Goal: Book appointment/travel/reservation

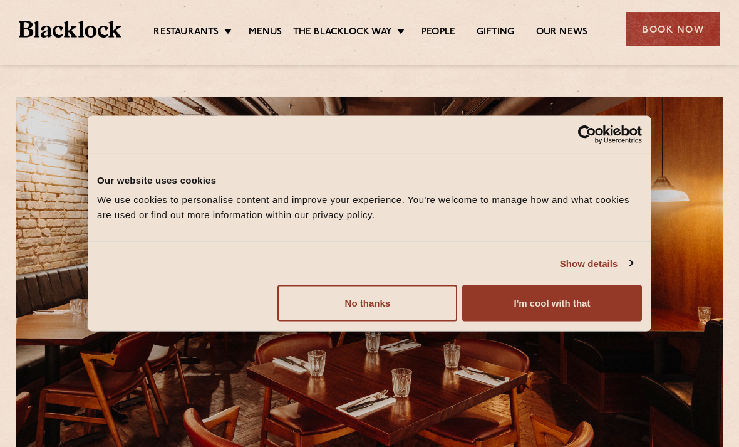
click at [401, 311] on button "No thanks" at bounding box center [367, 303] width 180 height 36
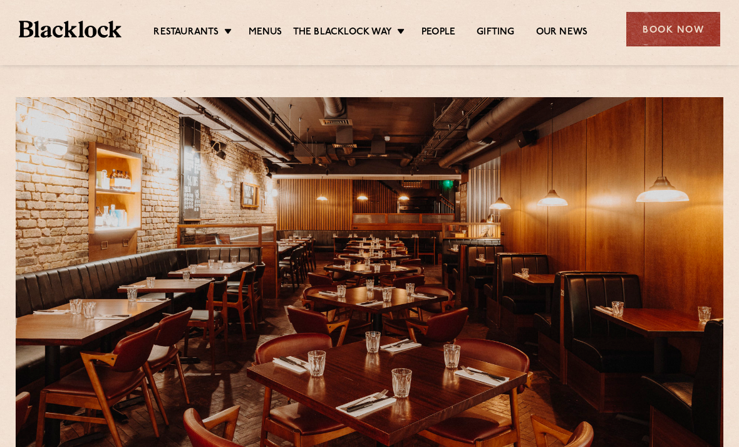
click at [271, 32] on link "Menus" at bounding box center [266, 32] width 34 height 13
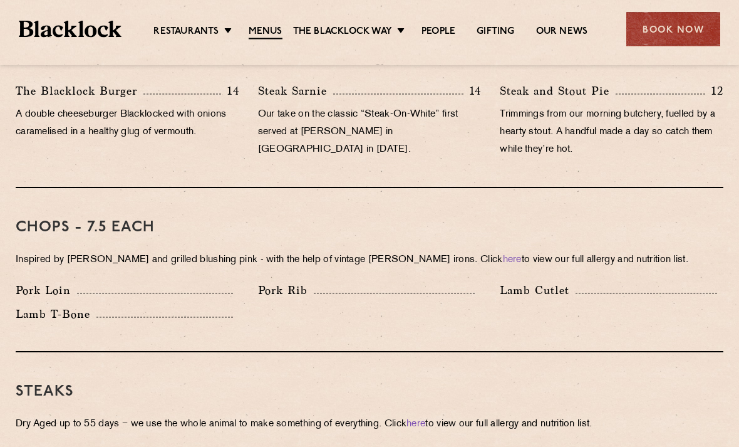
scroll to position [730, 0]
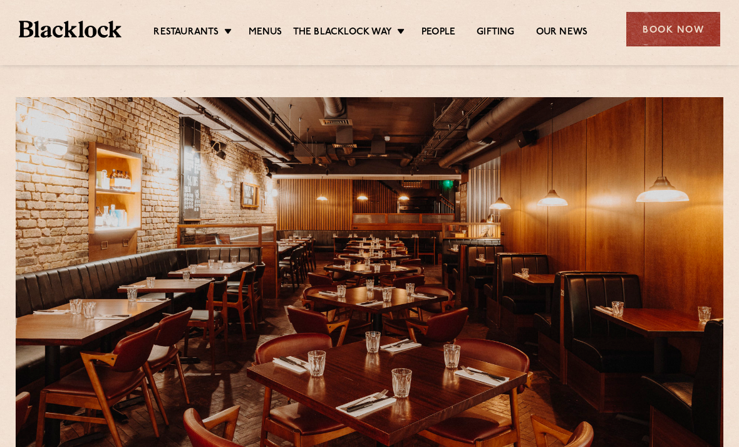
click at [257, 35] on link "Menus" at bounding box center [266, 32] width 34 height 13
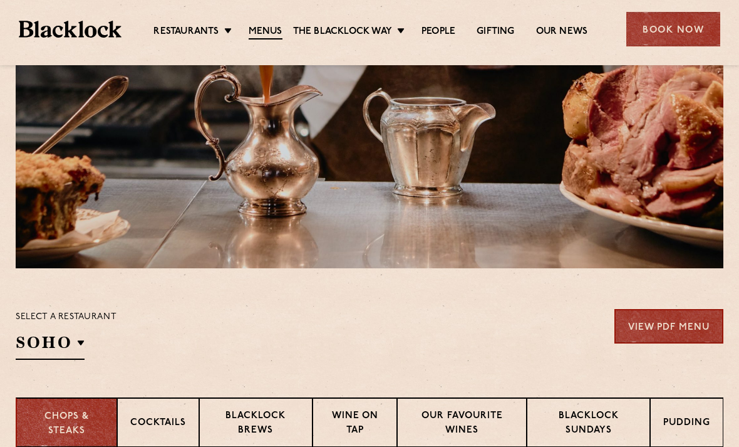
scroll to position [312, 0]
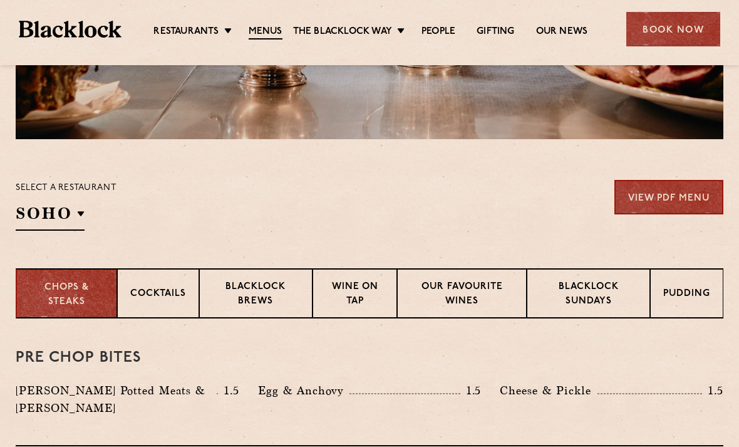
click at [597, 284] on p "Blacklock Sundays" at bounding box center [588, 294] width 97 height 29
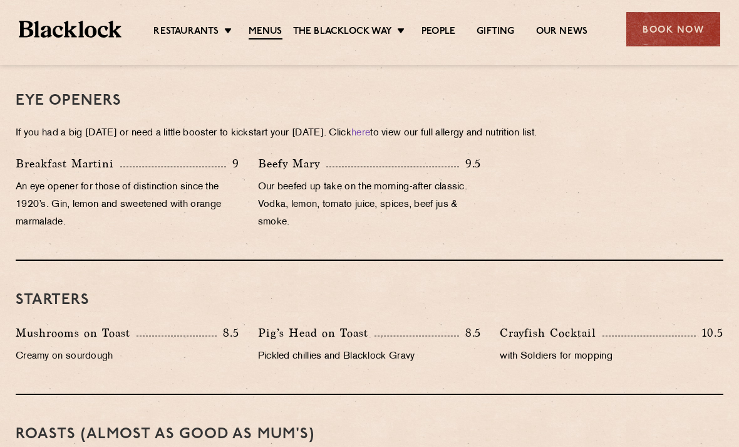
scroll to position [557, 0]
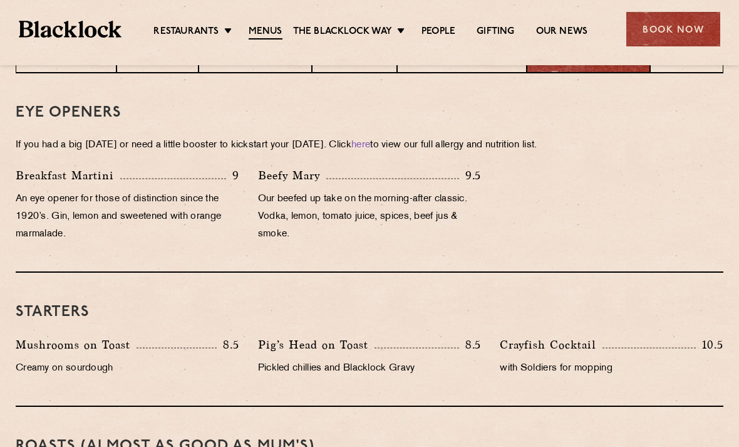
click at [670, 28] on div "Book Now" at bounding box center [673, 29] width 94 height 34
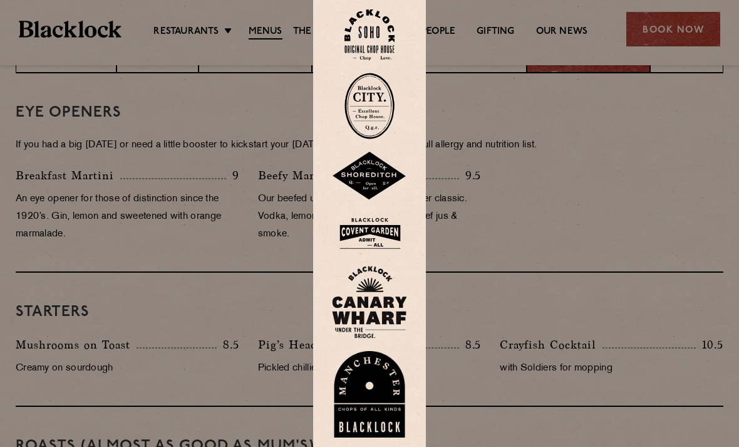
click at [372, 254] on img at bounding box center [369, 233] width 75 height 41
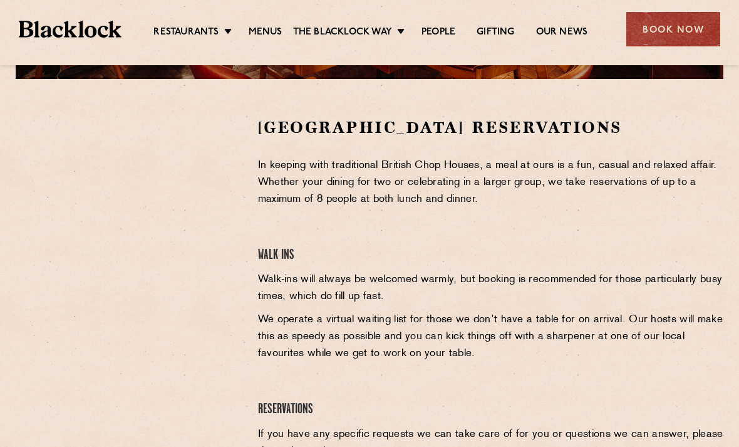
scroll to position [392, 0]
